Goal: Information Seeking & Learning: Learn about a topic

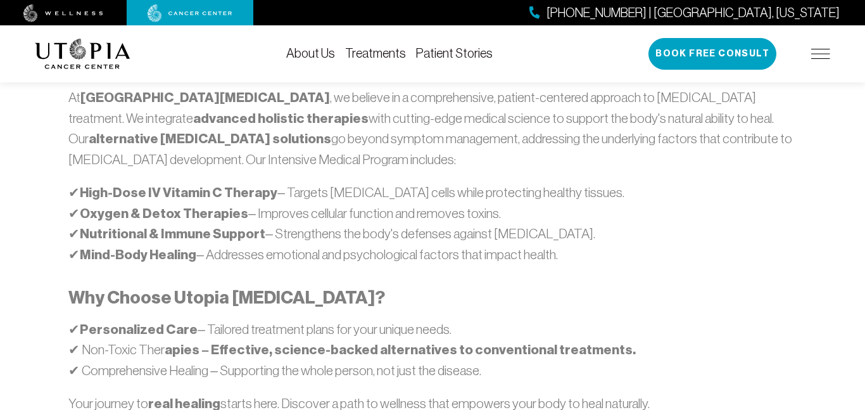
scroll to position [792, 0]
click at [504, 286] on h3 "Why Choose Utopia [MEDICAL_DATA]?" at bounding box center [432, 297] width 728 height 22
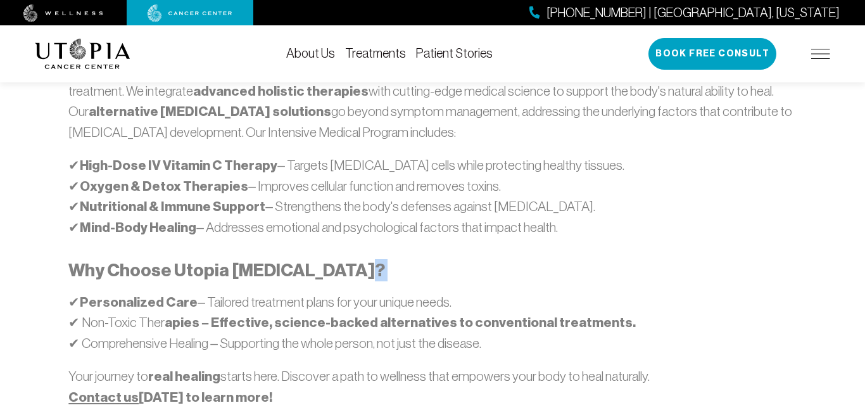
scroll to position [819, 0]
click at [504, 291] on p "✔ Personalized Care – Tailored treatment plans for your unique needs. ✔ Non-Tox…" at bounding box center [432, 321] width 728 height 61
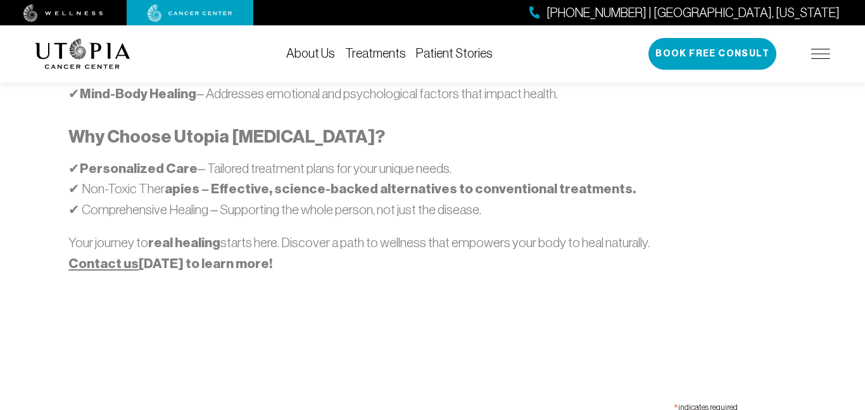
scroll to position [954, 0]
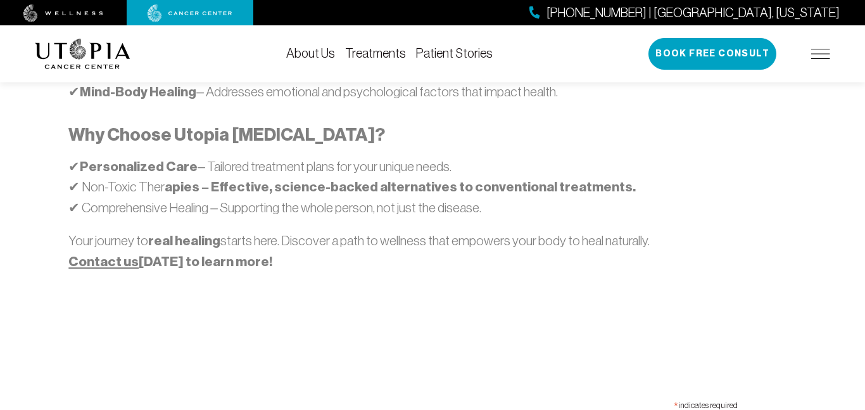
click at [504, 257] on div "Our Approach At [GEOGRAPHIC_DATA][MEDICAL_DATA] , we believe in a comprehensive…" at bounding box center [432, 87] width 811 height 556
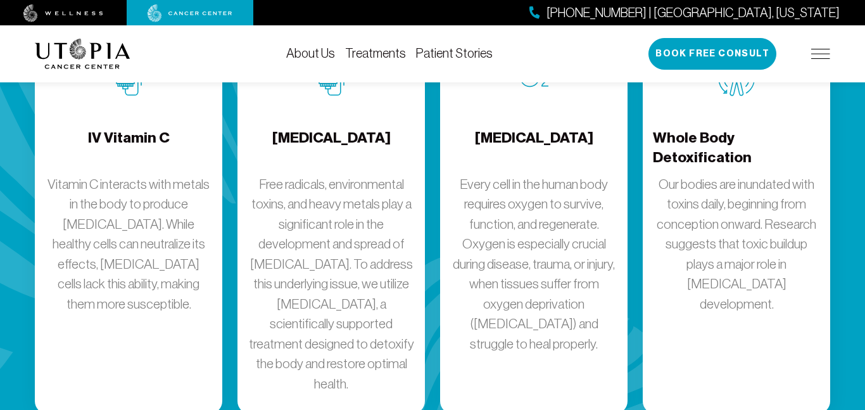
scroll to position [1815, 0]
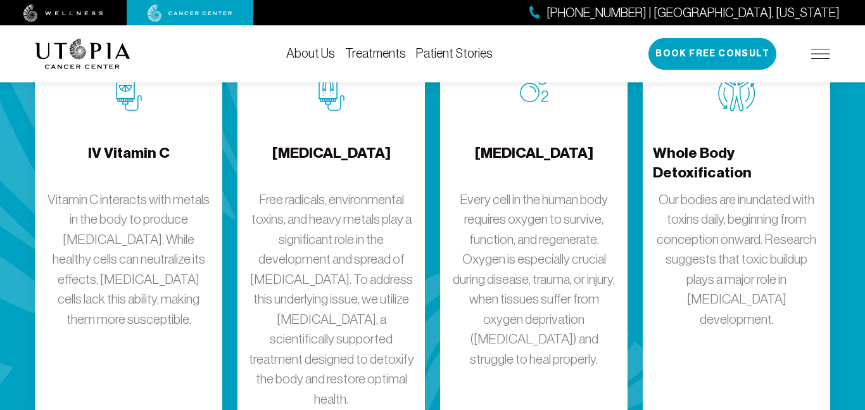
click at [497, 280] on p "Every cell in the human body requires oxygen to survive, function, and regenera…" at bounding box center [533, 279] width 167 height 180
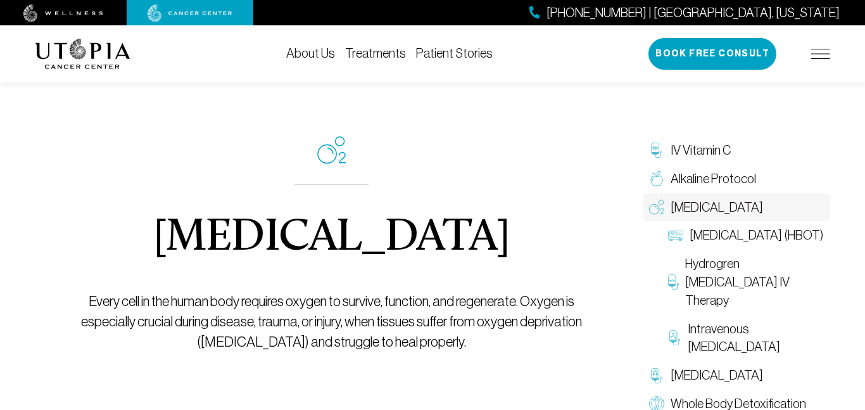
click at [497, 280] on div "[MEDICAL_DATA] Every cell in the human body requires oxygen to survive, functio…" at bounding box center [331, 244] width 505 height 374
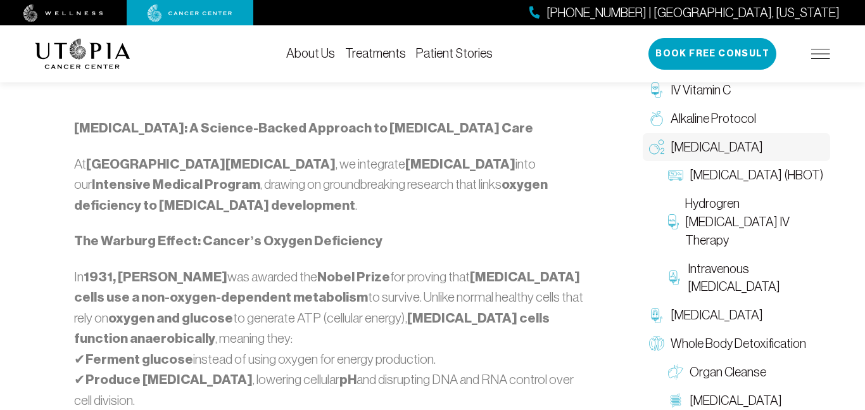
scroll to position [708, 0]
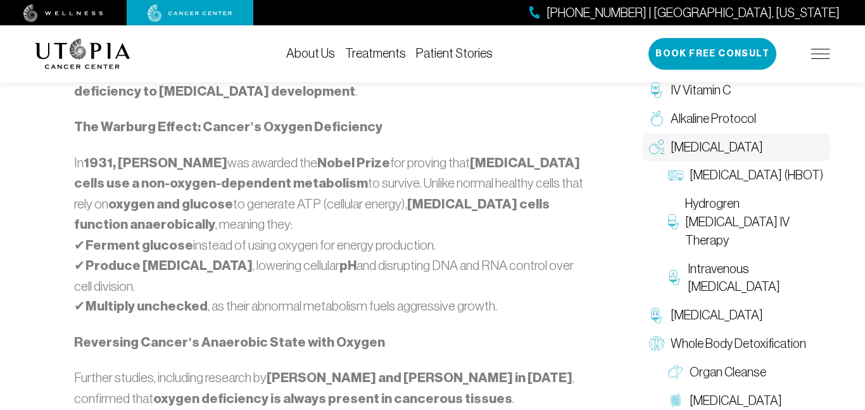
scroll to position [826, 0]
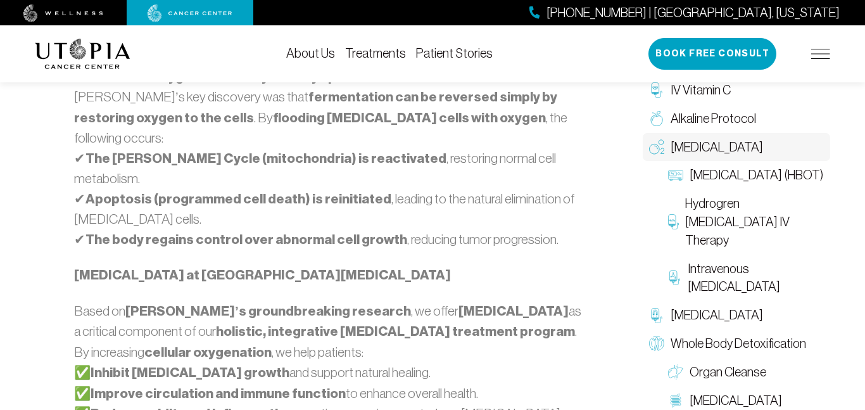
click at [316, 322] on p "Based on [PERSON_NAME]’s groundbreaking research , we offer [MEDICAL_DATA] as a…" at bounding box center [331, 373] width 514 height 144
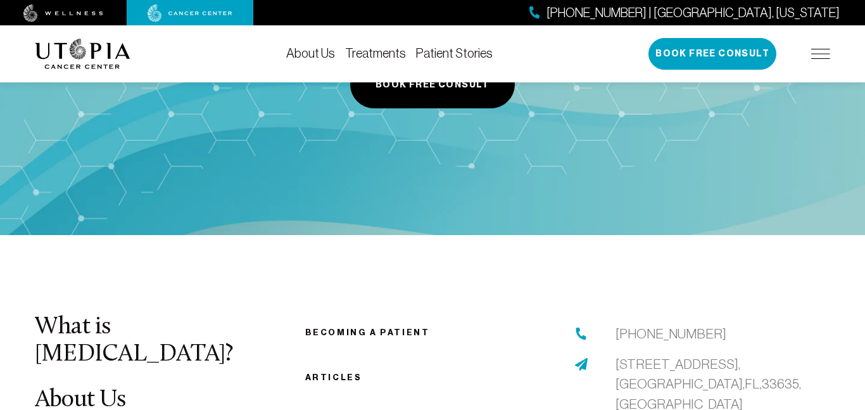
scroll to position [2295, 0]
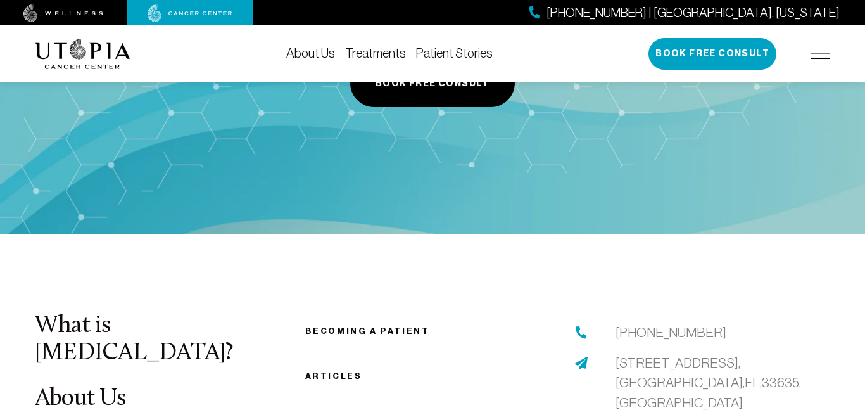
click at [170, 314] on link "What is [MEDICAL_DATA]?" at bounding box center [134, 339] width 198 height 51
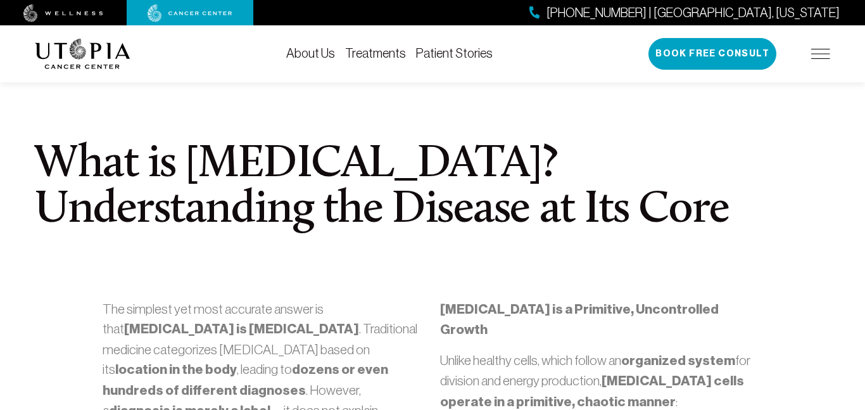
scroll to position [304, 0]
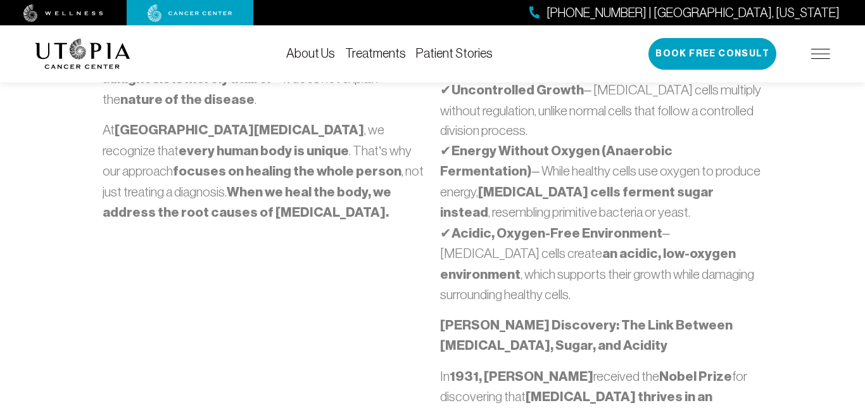
scroll to position [599, 0]
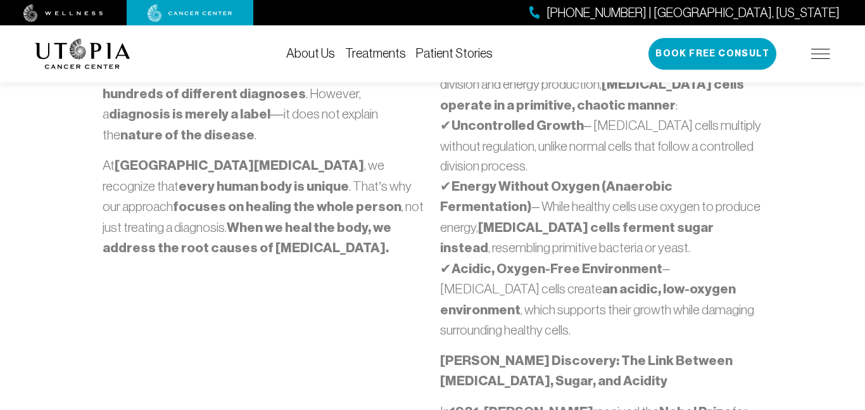
click at [168, 253] on div "The simplest yet most accurate answer is that [MEDICAL_DATA] is [MEDICAL_DATA] …" at bounding box center [264, 372] width 338 height 738
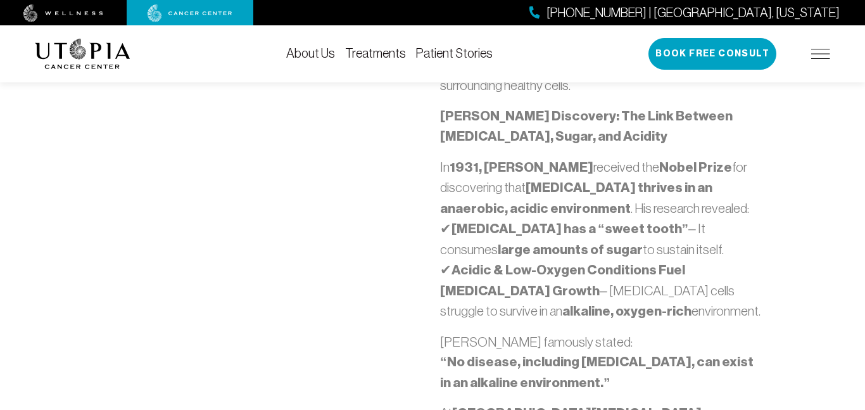
scroll to position [847, 0]
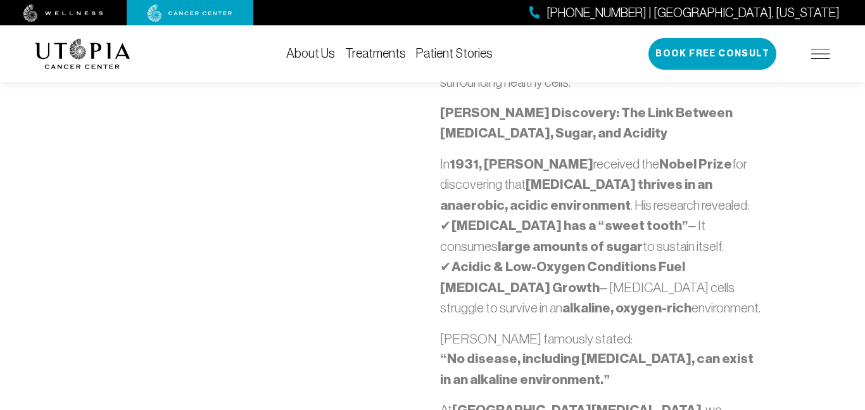
click at [168, 253] on div "The simplest yet most accurate answer is that [MEDICAL_DATA] is [MEDICAL_DATA] …" at bounding box center [264, 124] width 338 height 738
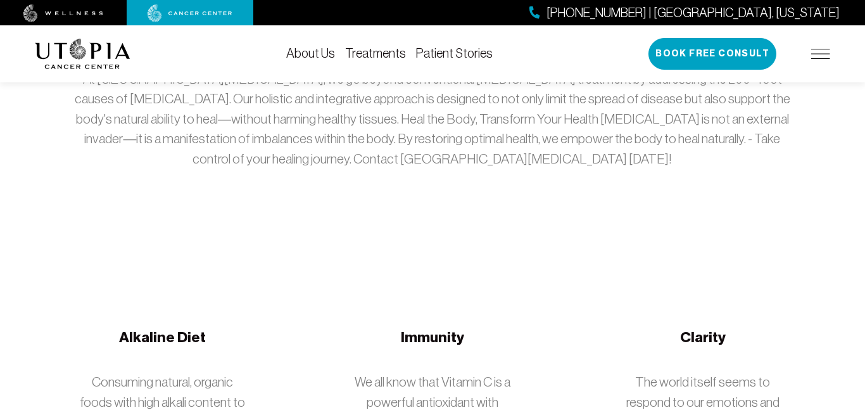
scroll to position [2044, 0]
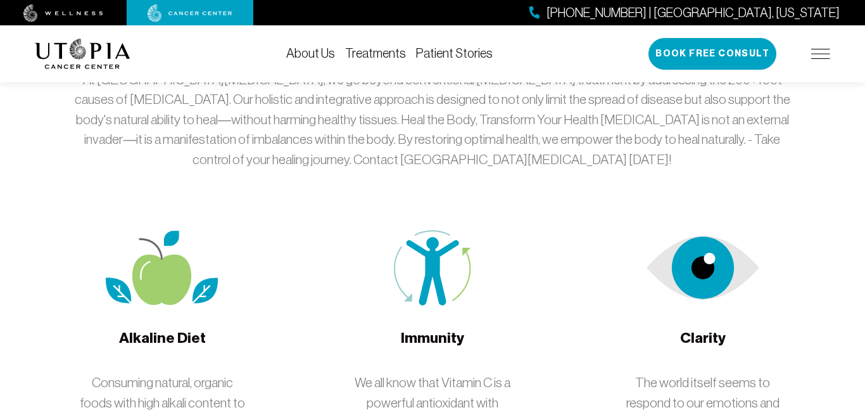
click at [150, 236] on img at bounding box center [162, 268] width 113 height 76
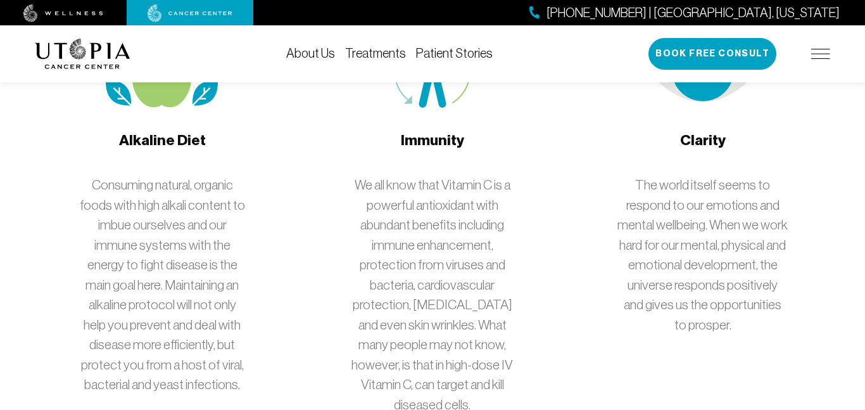
scroll to position [2252, 0]
